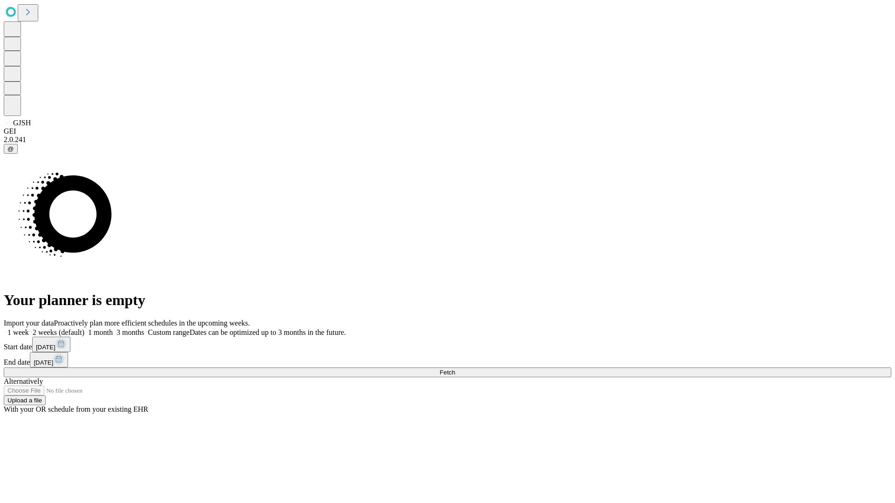
click at [455, 369] on span "Fetch" at bounding box center [447, 372] width 15 height 7
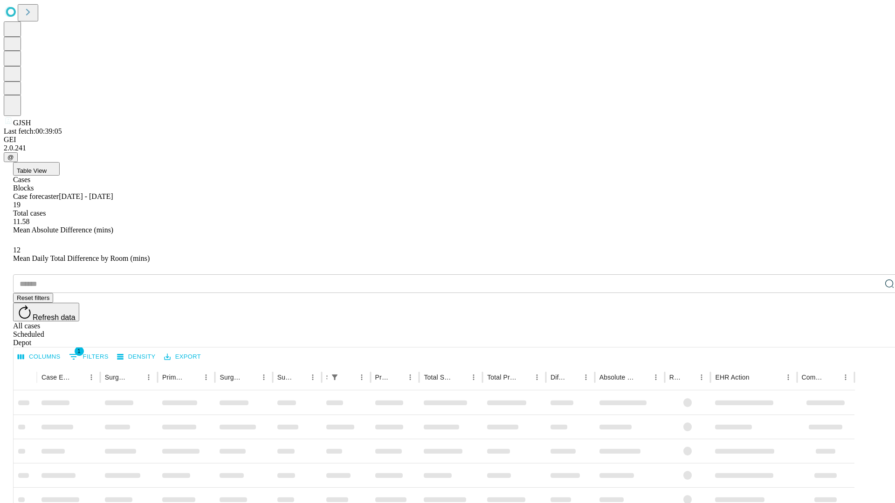
click at [47, 167] on span "Table View" at bounding box center [32, 170] width 30 height 7
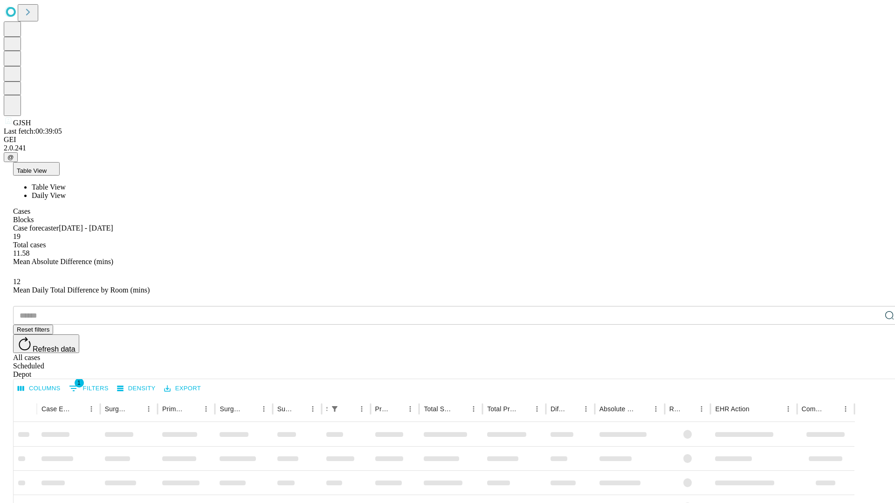
click at [66, 192] on span "Daily View" at bounding box center [49, 196] width 34 height 8
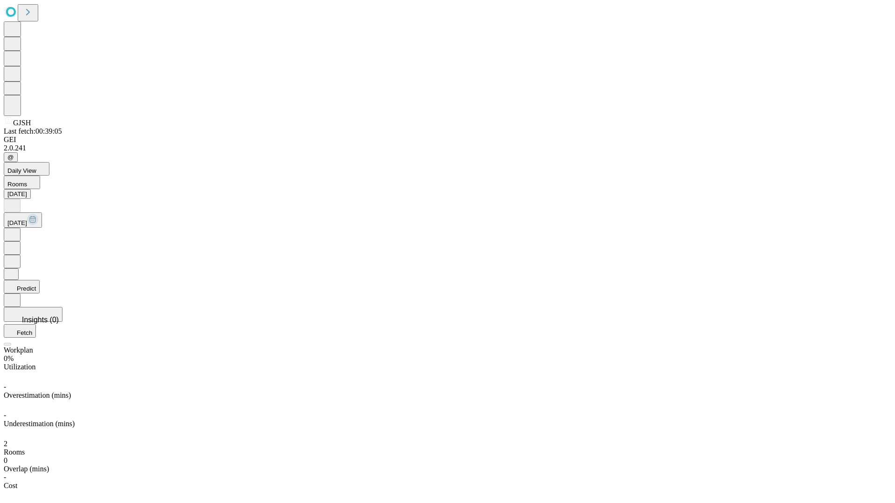
click at [40, 280] on button "Predict" at bounding box center [22, 287] width 36 height 14
